Goal: Information Seeking & Learning: Learn about a topic

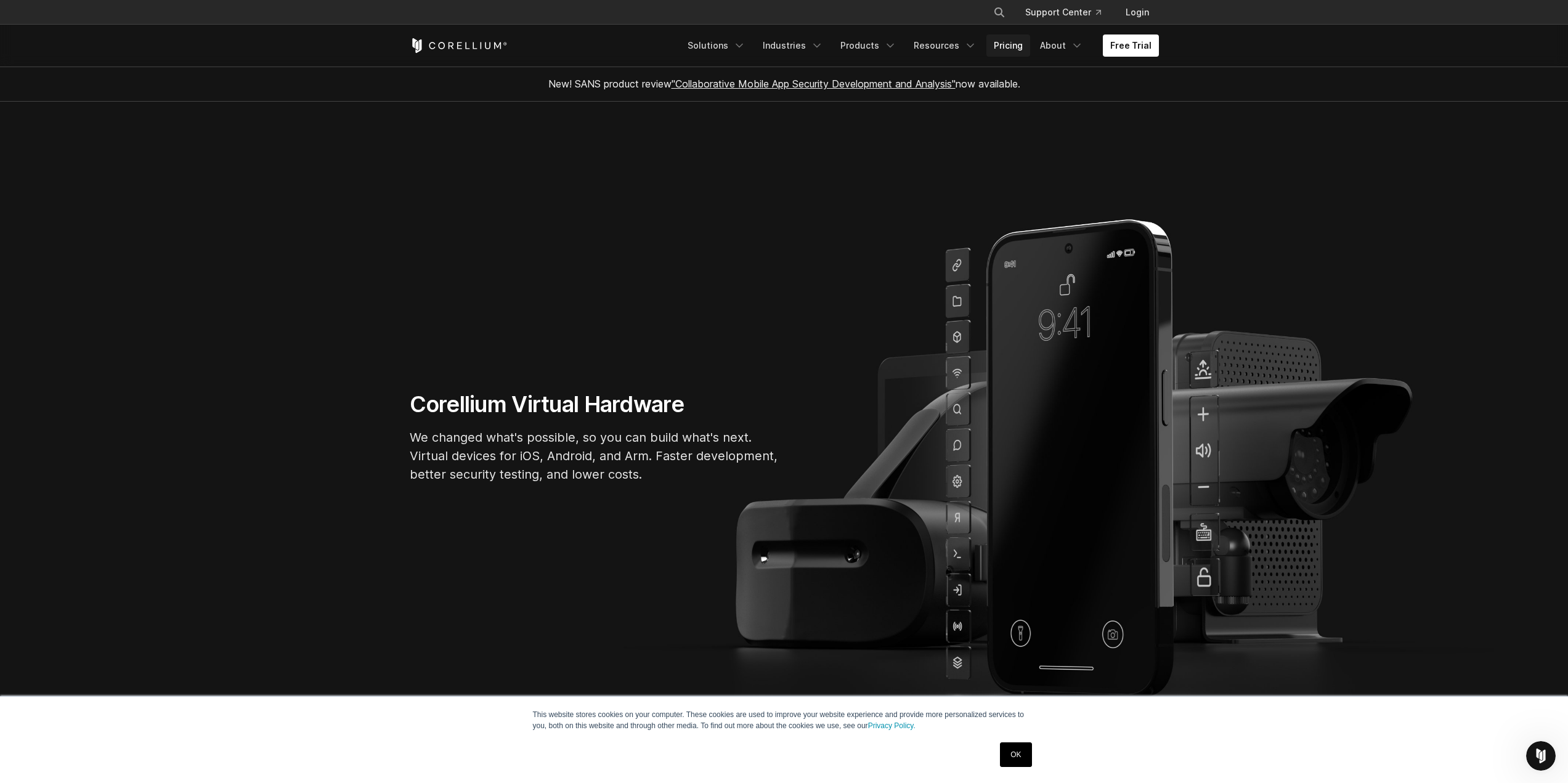
click at [1025, 51] on link "Pricing" at bounding box center [1008, 45] width 44 height 22
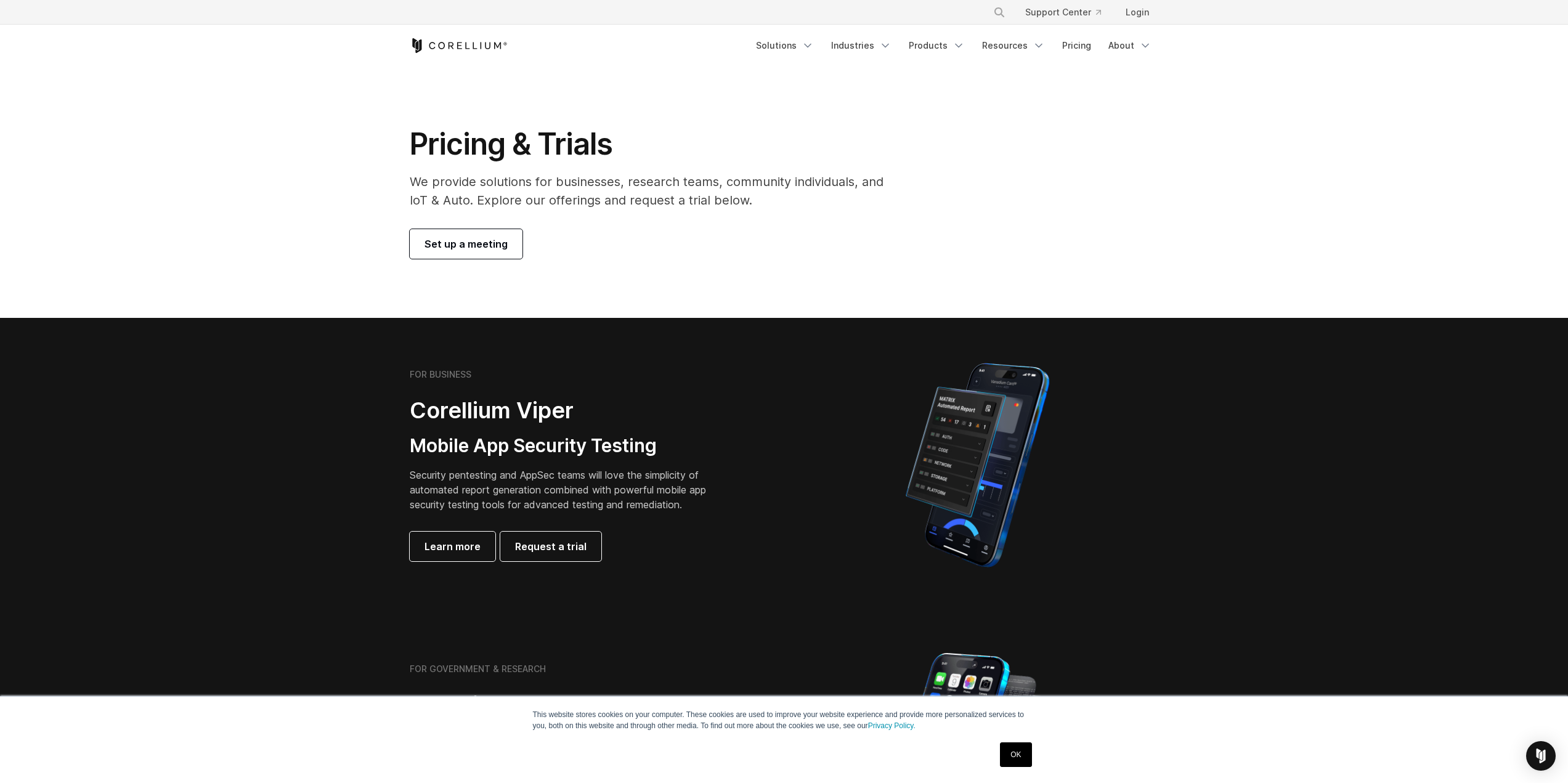
drag, startPoint x: 523, startPoint y: 479, endPoint x: 753, endPoint y: 62, distance: 476.2
click at [791, 45] on link "Solutions" at bounding box center [784, 45] width 73 height 22
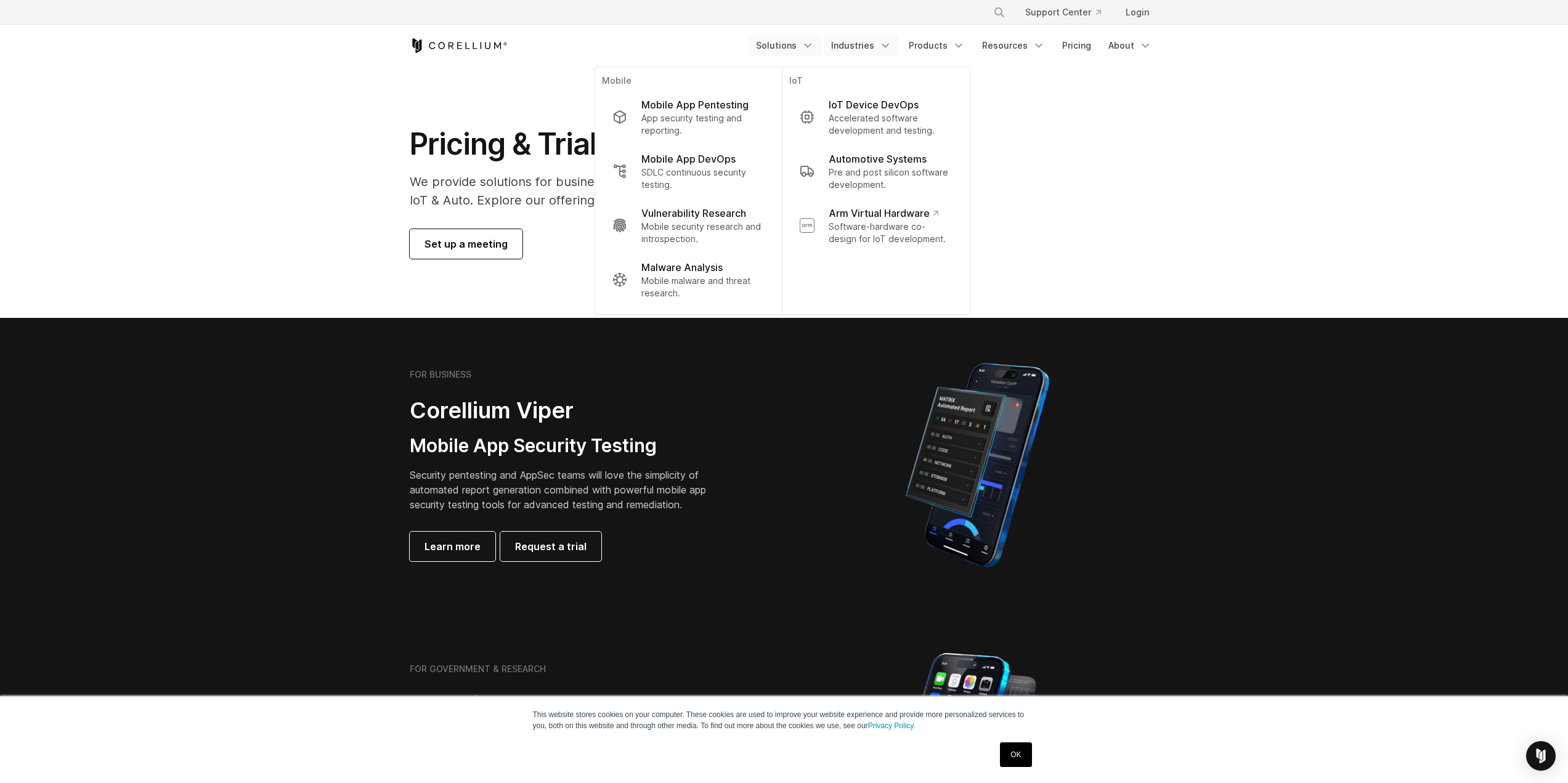
click at [858, 47] on link "Industries" at bounding box center [861, 45] width 75 height 22
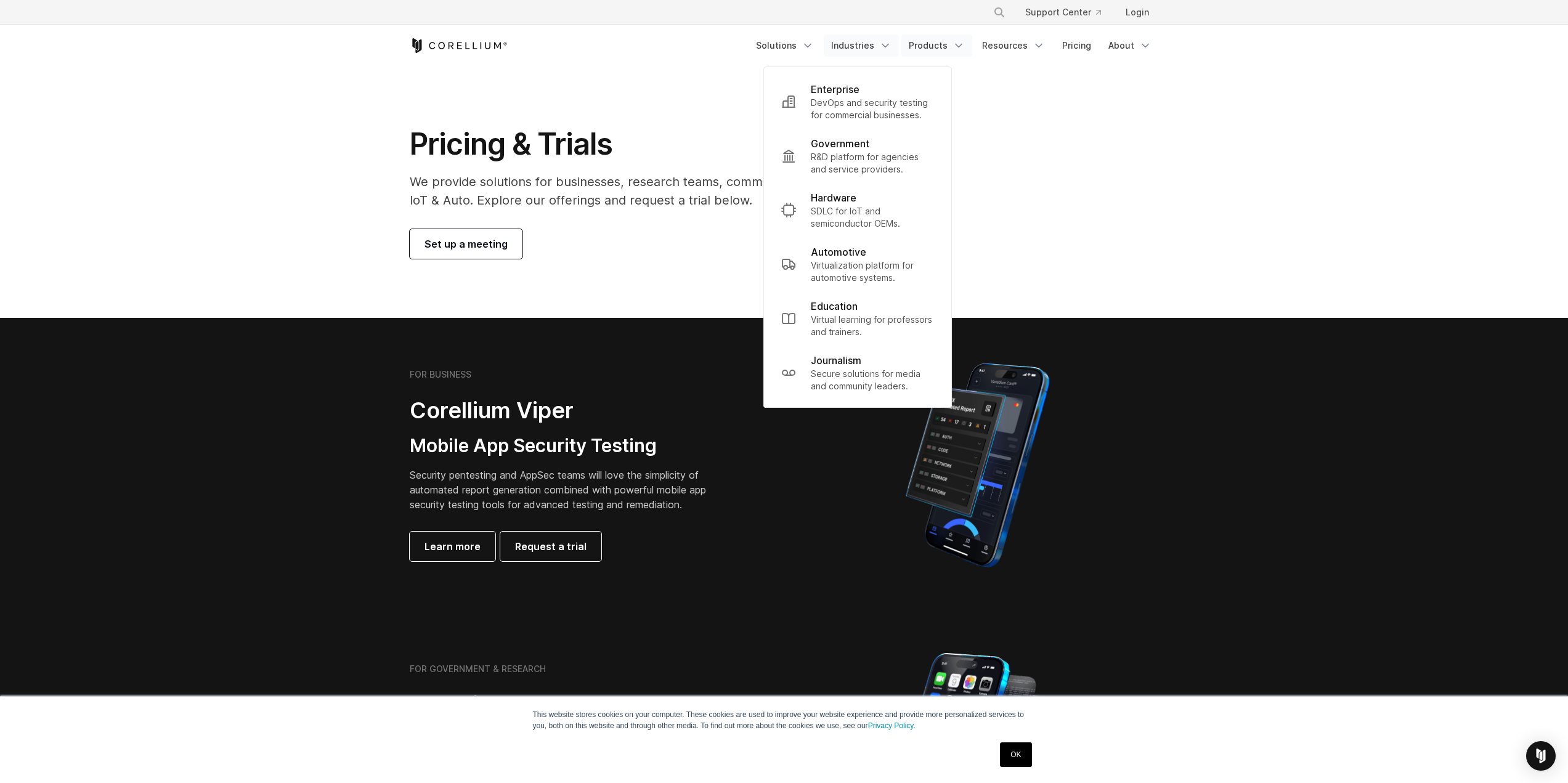
click at [944, 45] on link "Products" at bounding box center [937, 45] width 71 height 22
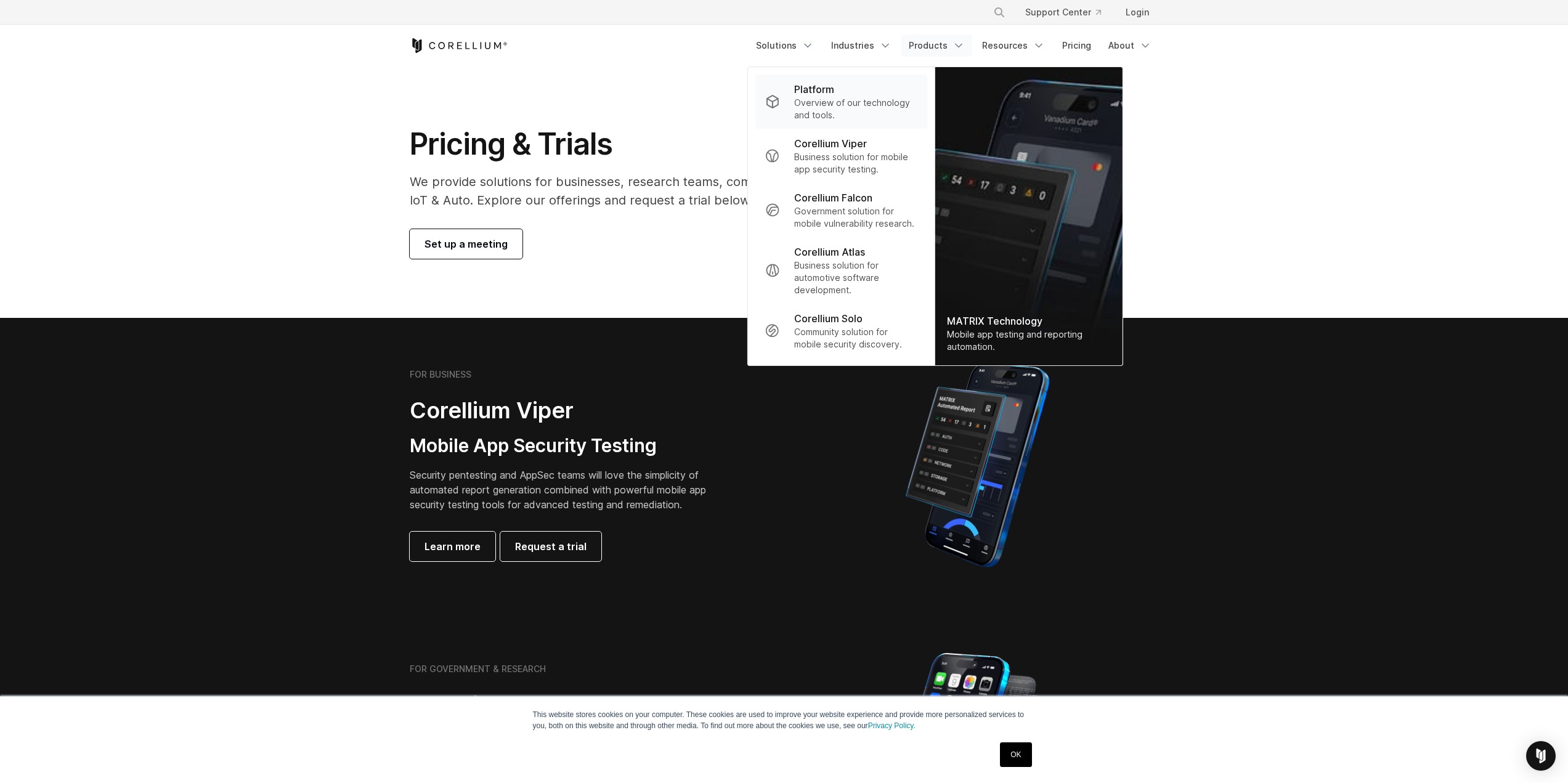
click at [841, 87] on div "Platform" at bounding box center [856, 88] width 123 height 14
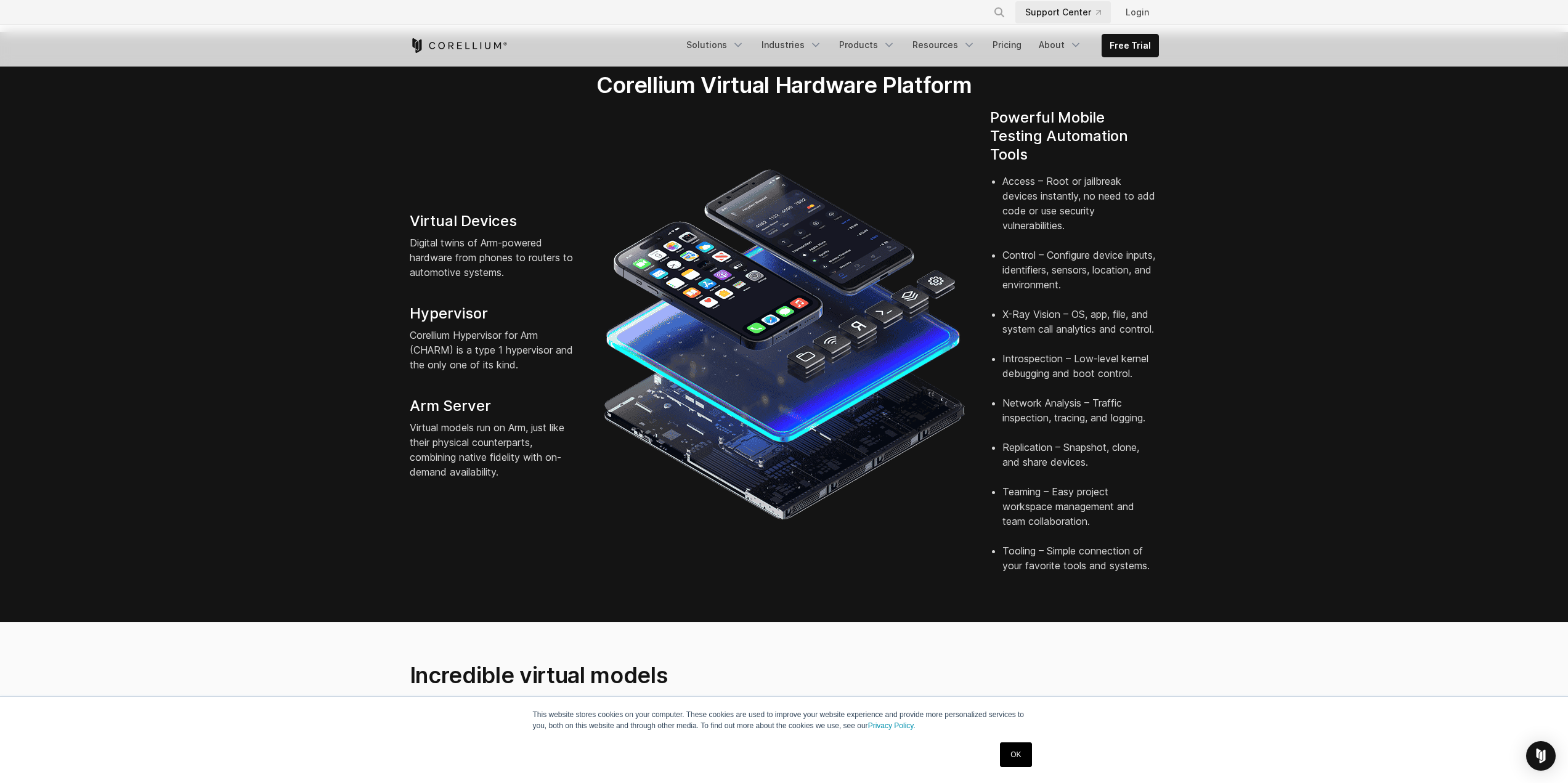
scroll to position [267, 0]
